Goal: Navigation & Orientation: Find specific page/section

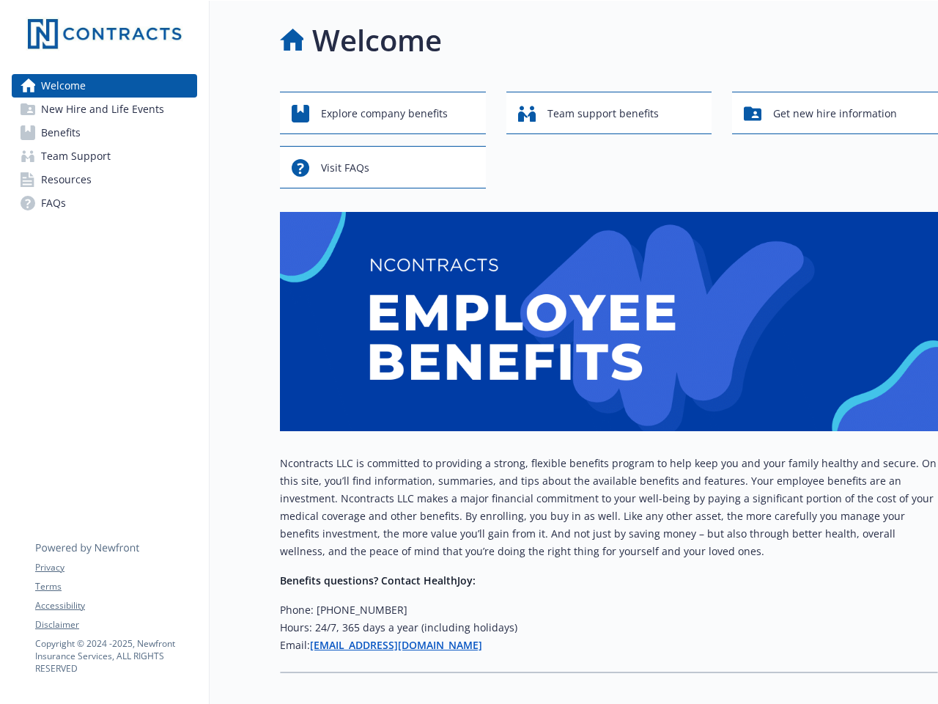
click at [469, 352] on img at bounding box center [609, 321] width 658 height 219
click at [116, 605] on link "Accessibility" at bounding box center [115, 605] width 161 height 13
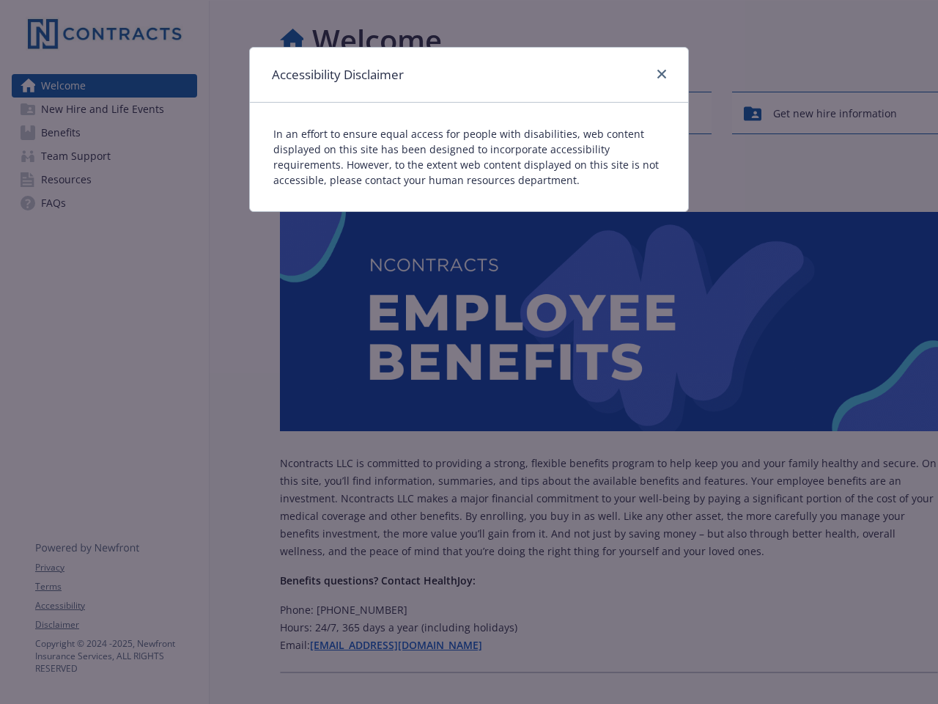
click at [116, 624] on div "Accessibility Disclaimer In an effort to ensure equal access for people with di…" at bounding box center [469, 352] width 938 height 704
click at [383, 103] on div "Accessibility Disclaimer" at bounding box center [469, 75] width 438 height 55
click at [609, 113] on div "In an effort to ensure equal access for people with disabilities, web content d…" at bounding box center [469, 157] width 438 height 108
click at [835, 113] on div "Accessibility Disclaimer In an effort to ensure equal access for people with di…" at bounding box center [469, 352] width 938 height 704
click at [383, 167] on p "In an effort to ensure equal access for people with disabilities, web content d…" at bounding box center [468, 157] width 391 height 62
